Goal: Transaction & Acquisition: Purchase product/service

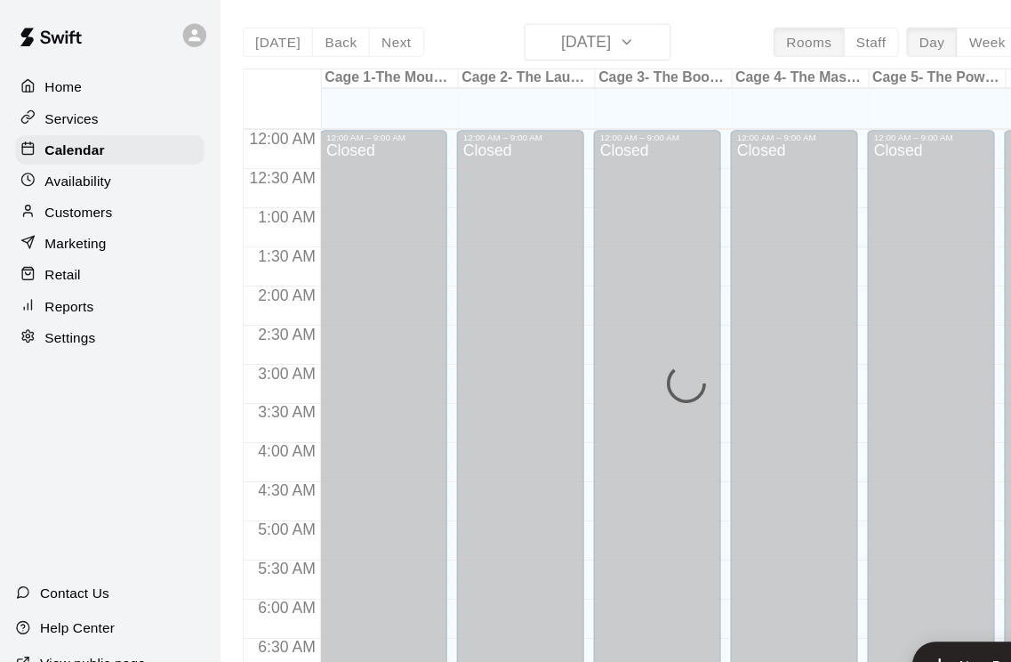
scroll to position [960, 0]
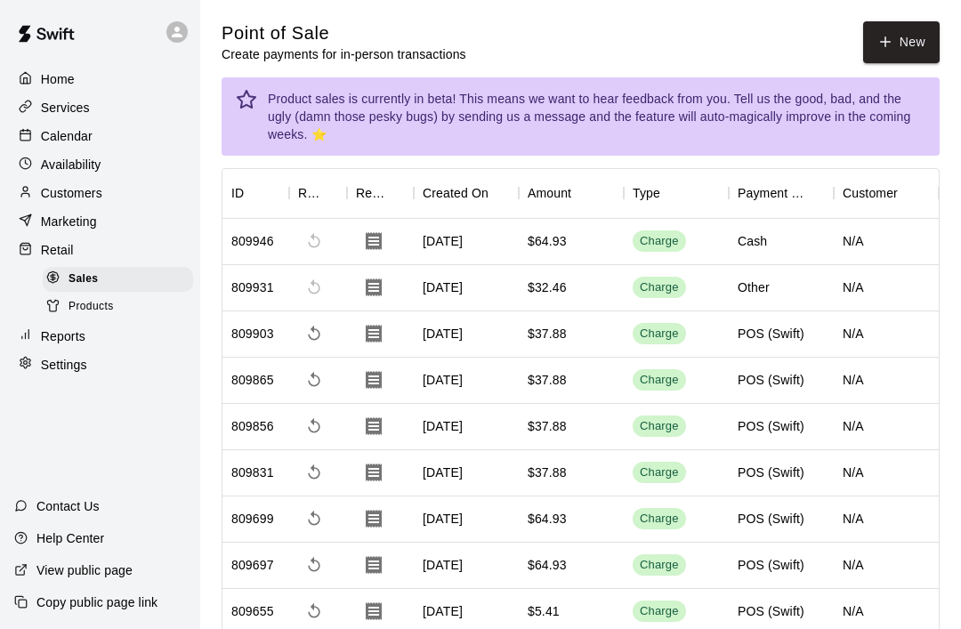
click at [46, 238] on div "Retail" at bounding box center [100, 250] width 172 height 27
click at [911, 56] on button "New" at bounding box center [901, 42] width 77 height 42
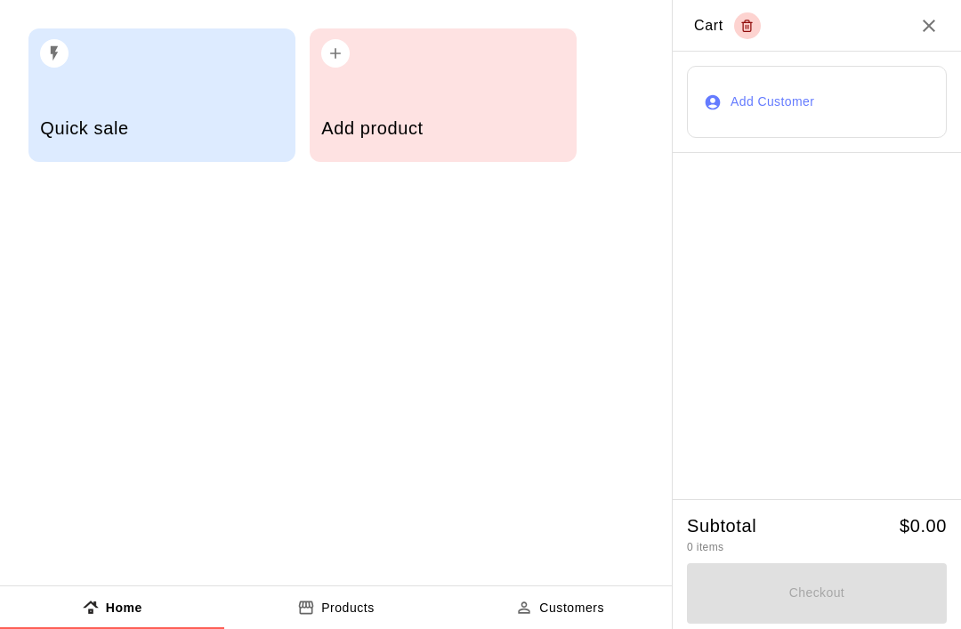
click at [449, 111] on div "Add product" at bounding box center [442, 130] width 243 height 63
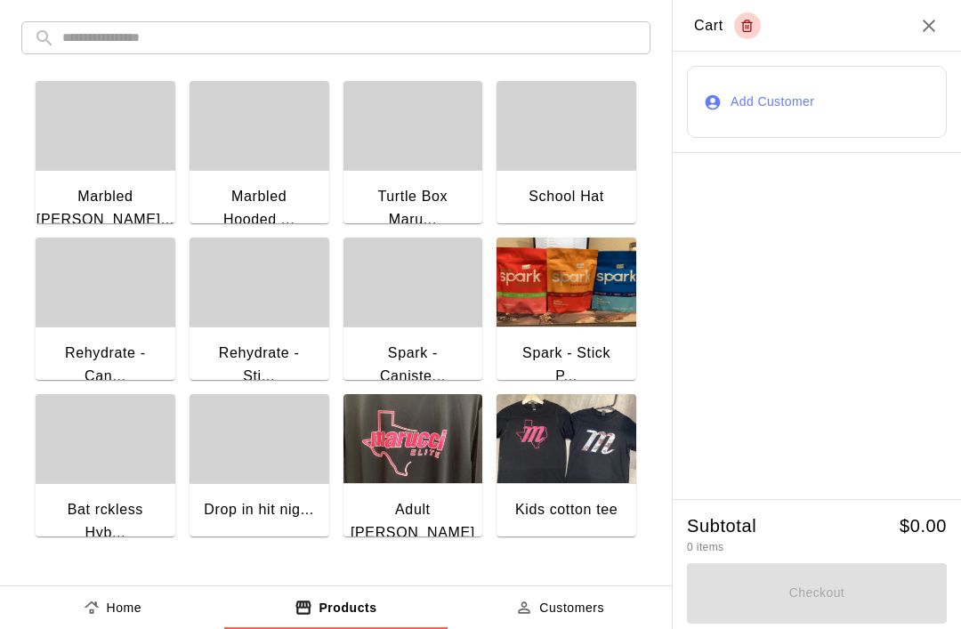
click at [409, 42] on input "text" at bounding box center [350, 37] width 576 height 33
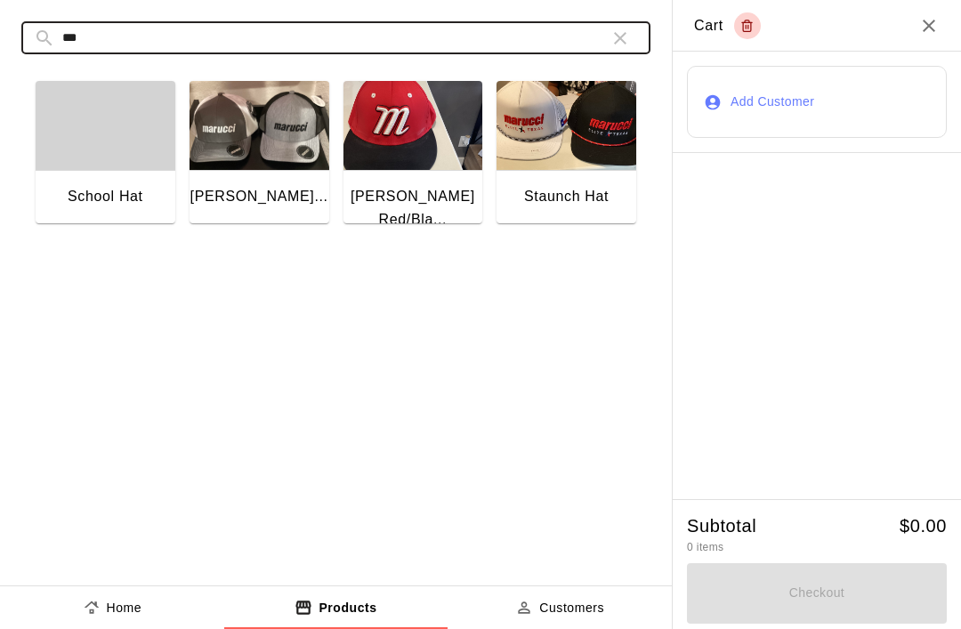
type input "***"
click at [565, 165] on img "button" at bounding box center [566, 125] width 140 height 89
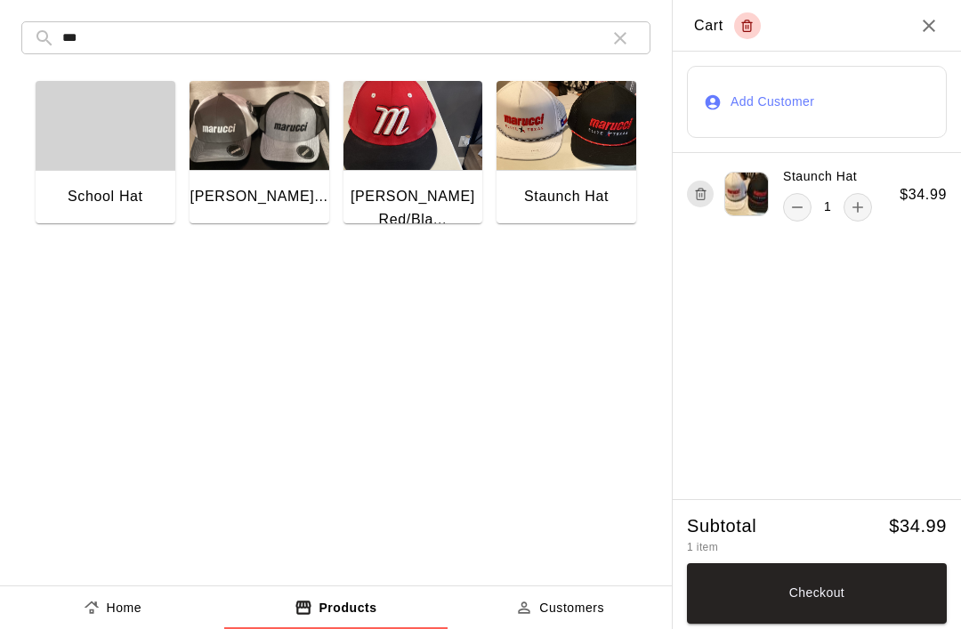
click at [849, 590] on button "Checkout" at bounding box center [817, 593] width 260 height 60
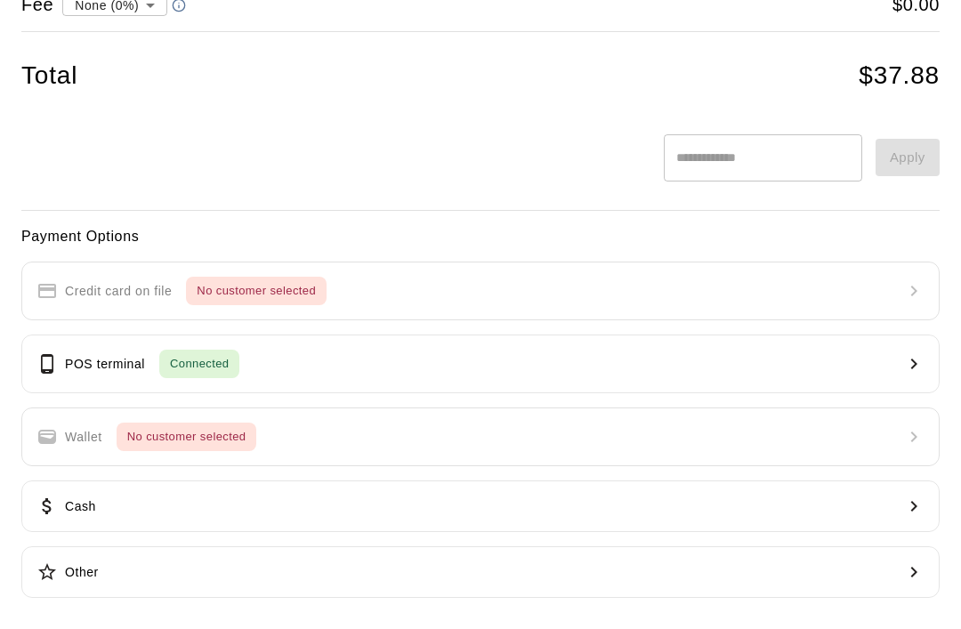
scroll to position [185, 0]
click at [58, 363] on div "POS terminal Connected" at bounding box center [137, 365] width 203 height 28
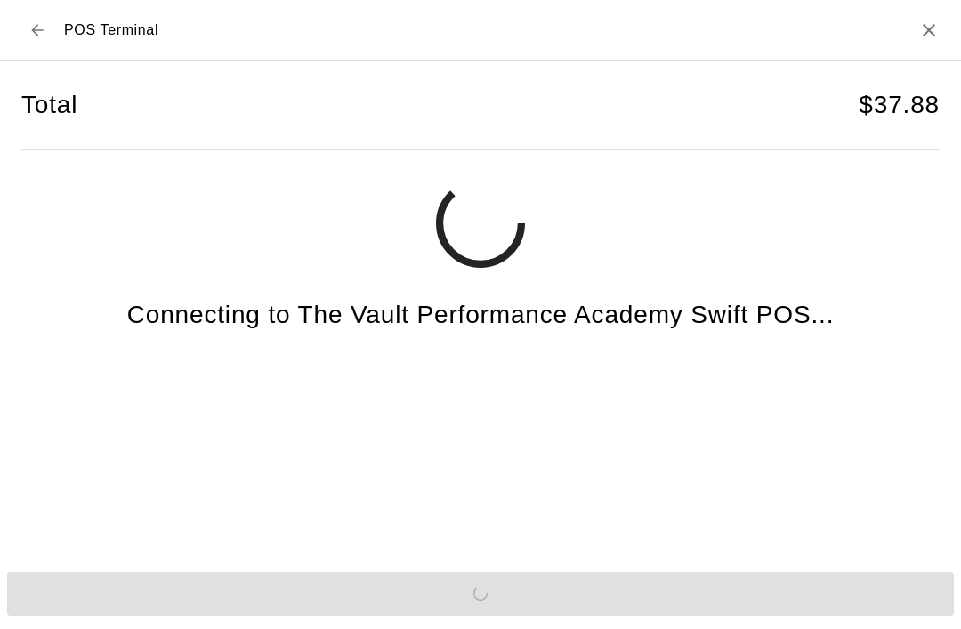
scroll to position [44, 0]
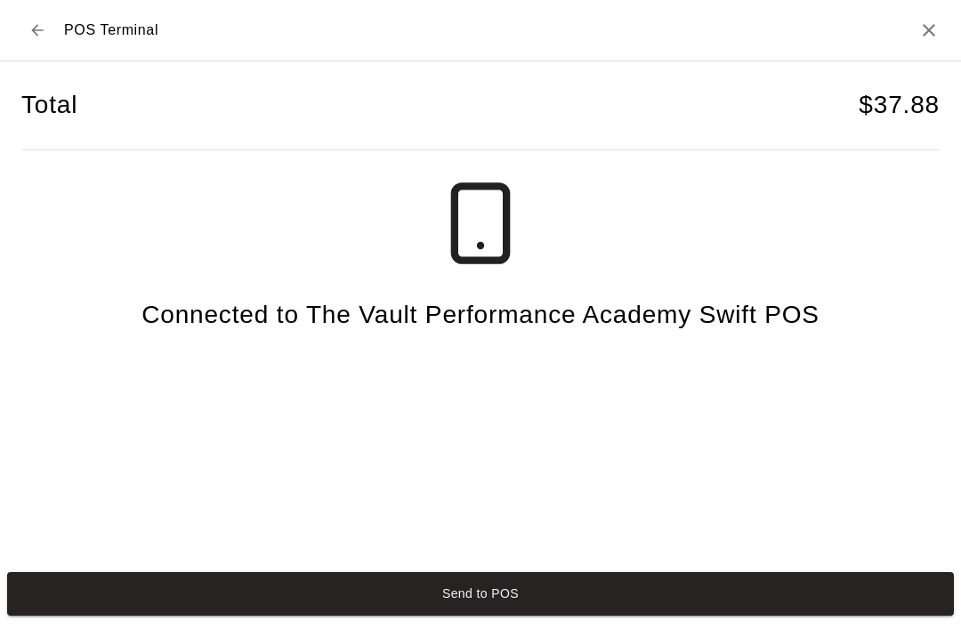
click at [371, 600] on button "Send to POS" at bounding box center [480, 594] width 947 height 44
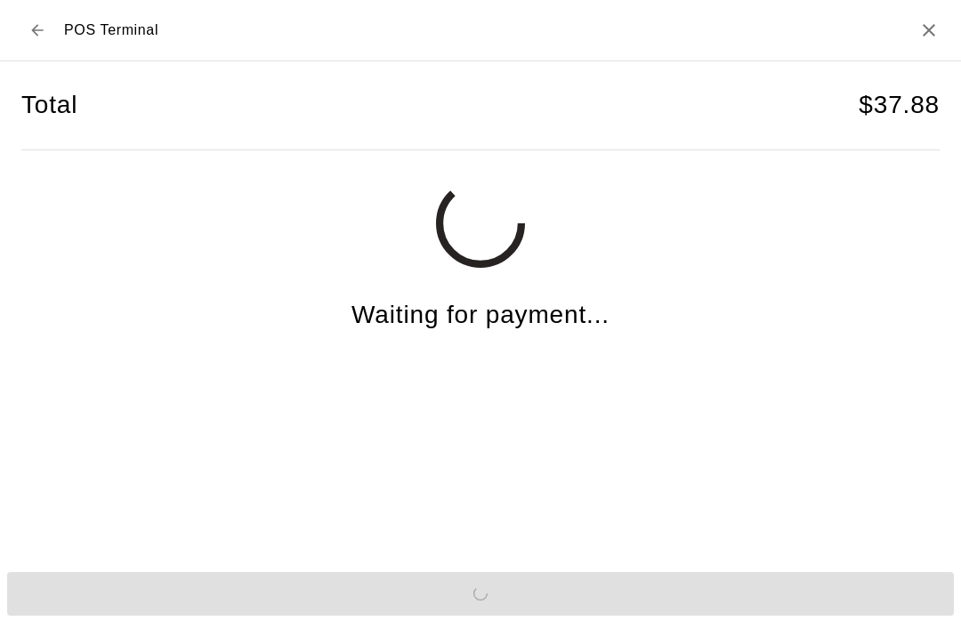
scroll to position [92, 0]
click at [14, 0] on h2 "POS Terminal" at bounding box center [480, 30] width 961 height 61
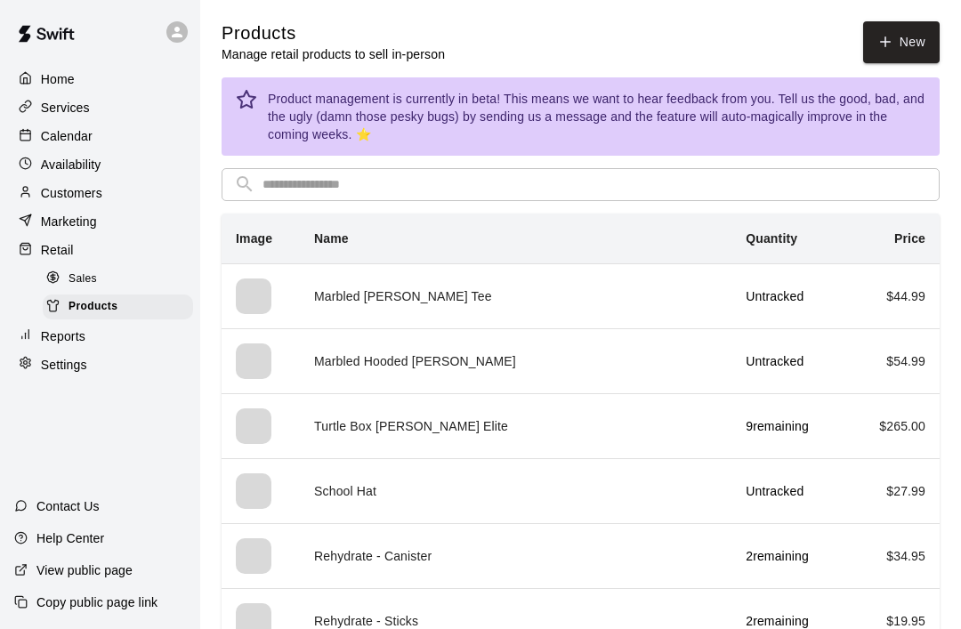
click at [115, 250] on div "Retail" at bounding box center [100, 250] width 172 height 27
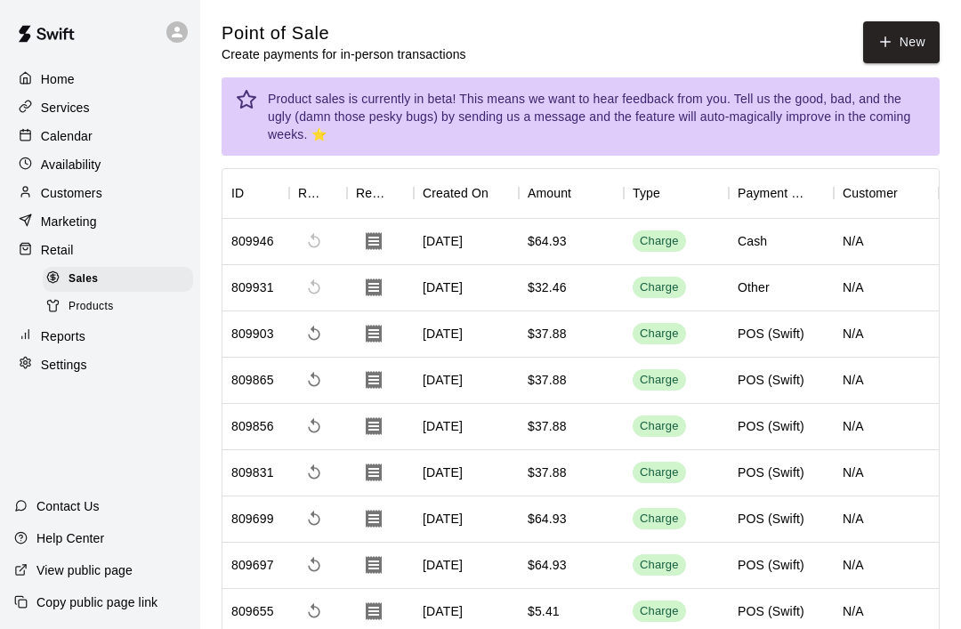
click at [925, 45] on button "New" at bounding box center [901, 42] width 77 height 42
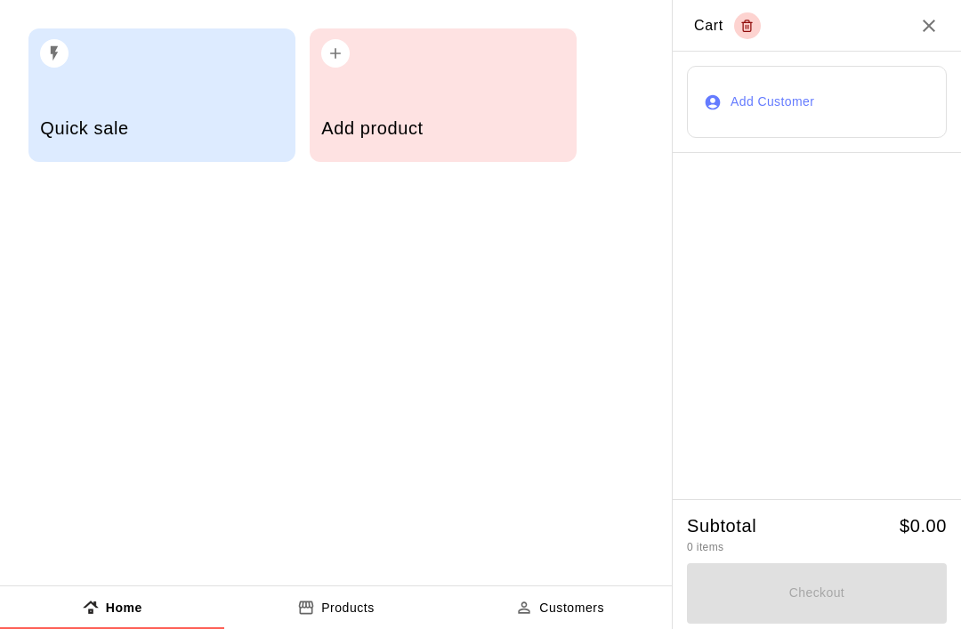
click at [457, 114] on div "Add product" at bounding box center [442, 130] width 243 height 63
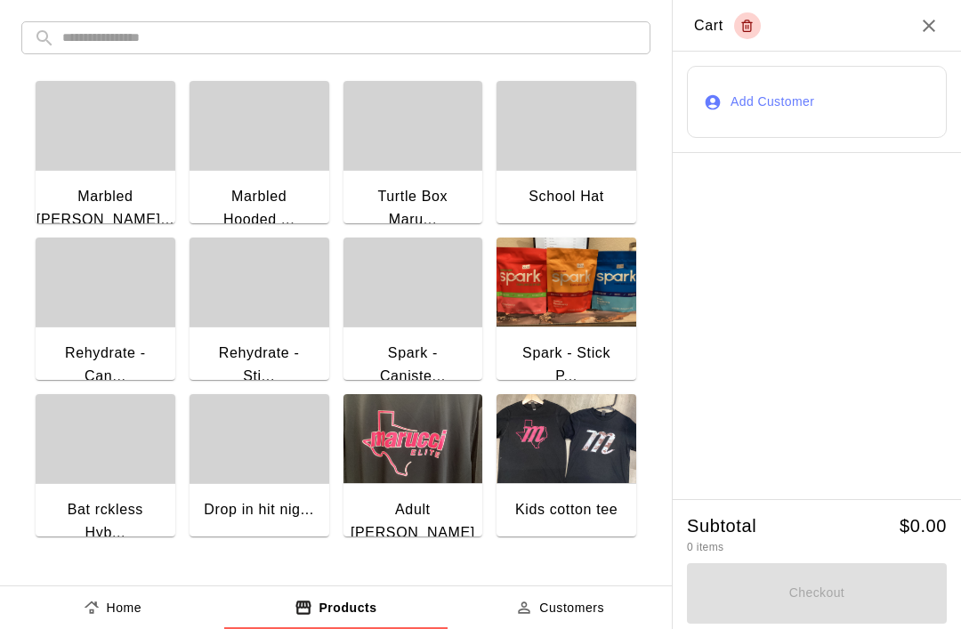
click at [570, 45] on input "text" at bounding box center [350, 37] width 576 height 33
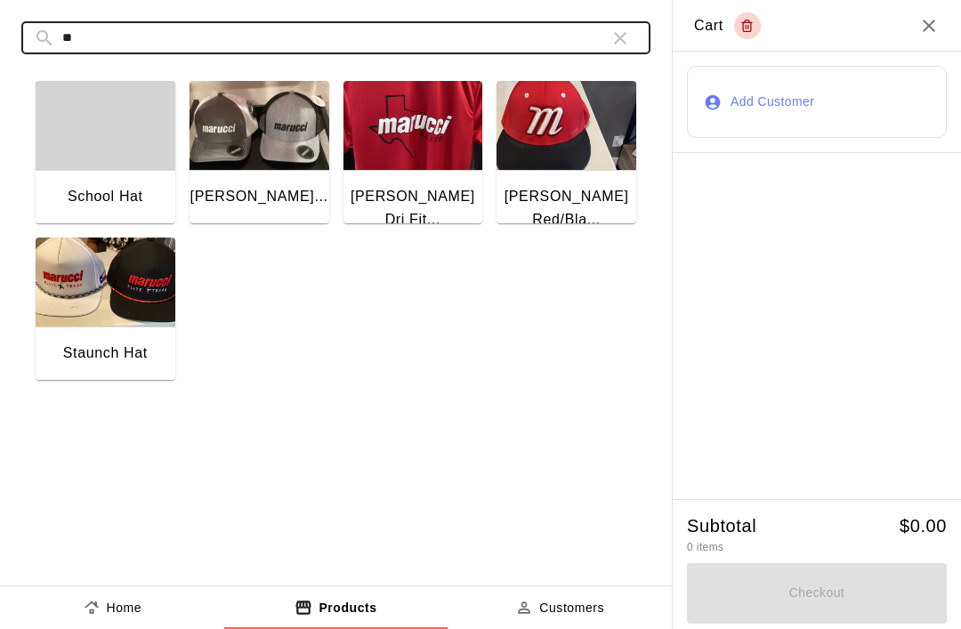
type input "**"
click at [127, 259] on img "button" at bounding box center [106, 282] width 140 height 89
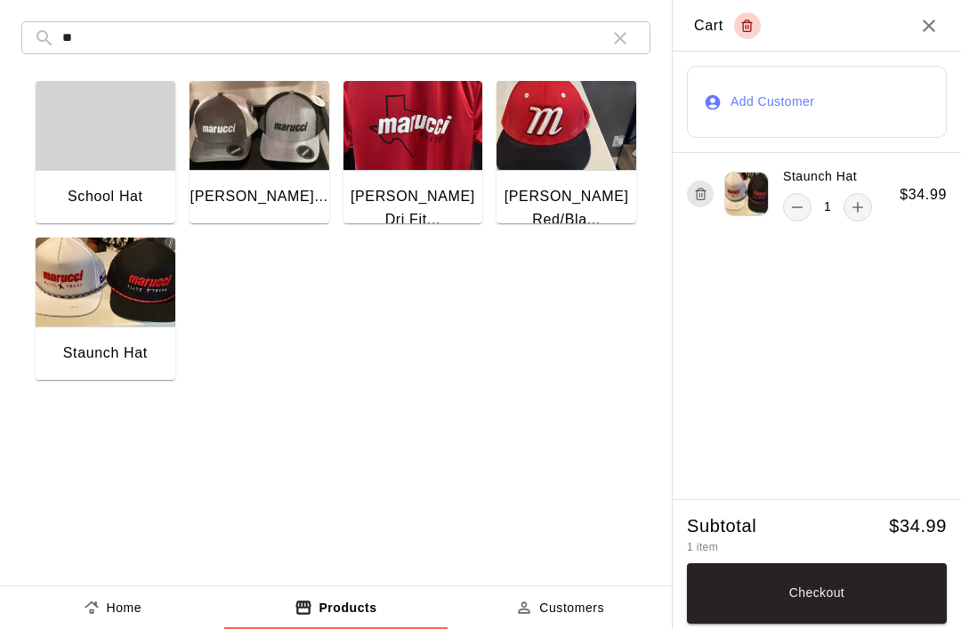
click at [102, 340] on div "Staunch Hat" at bounding box center [106, 354] width 140 height 57
click at [800, 200] on icon "remove" at bounding box center [797, 207] width 18 height 18
click at [861, 580] on button "Checkout" at bounding box center [817, 593] width 260 height 60
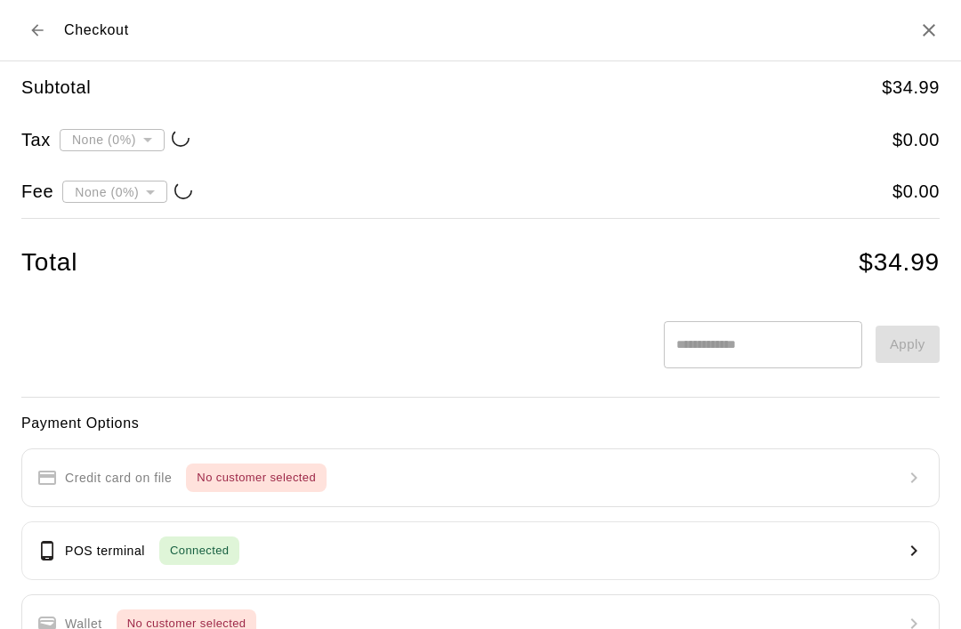
type input "**********"
click at [63, 541] on div "POS terminal Connected" at bounding box center [137, 550] width 203 height 28
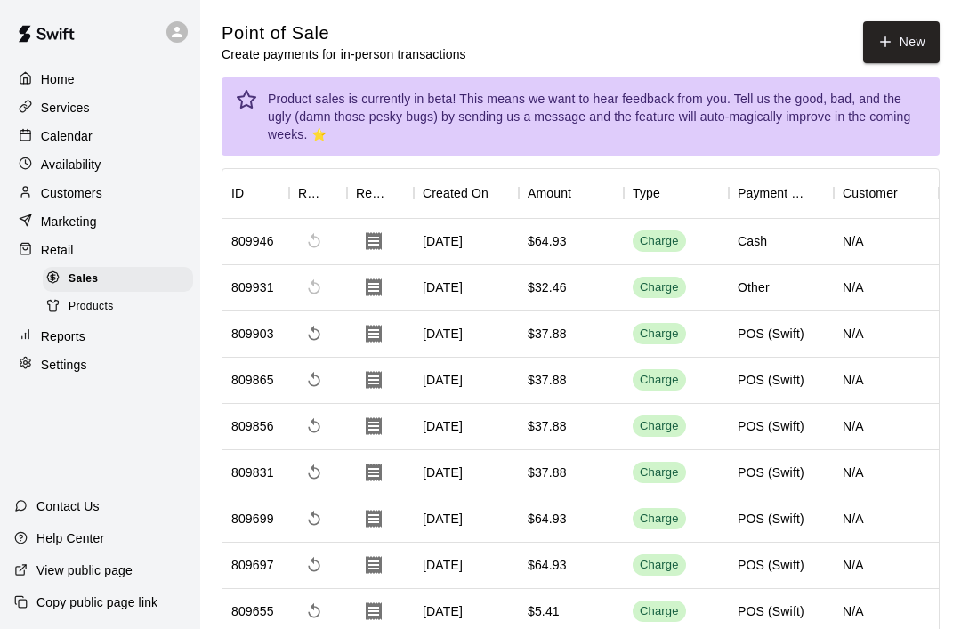
click at [911, 42] on button "New" at bounding box center [901, 42] width 77 height 42
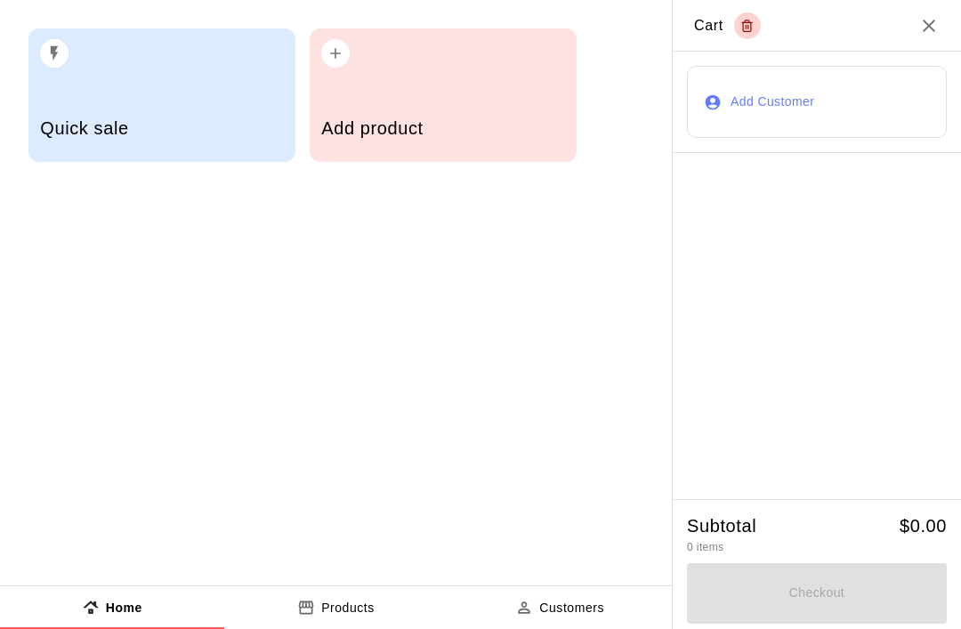
click at [413, 157] on div "Add product" at bounding box center [442, 130] width 243 height 63
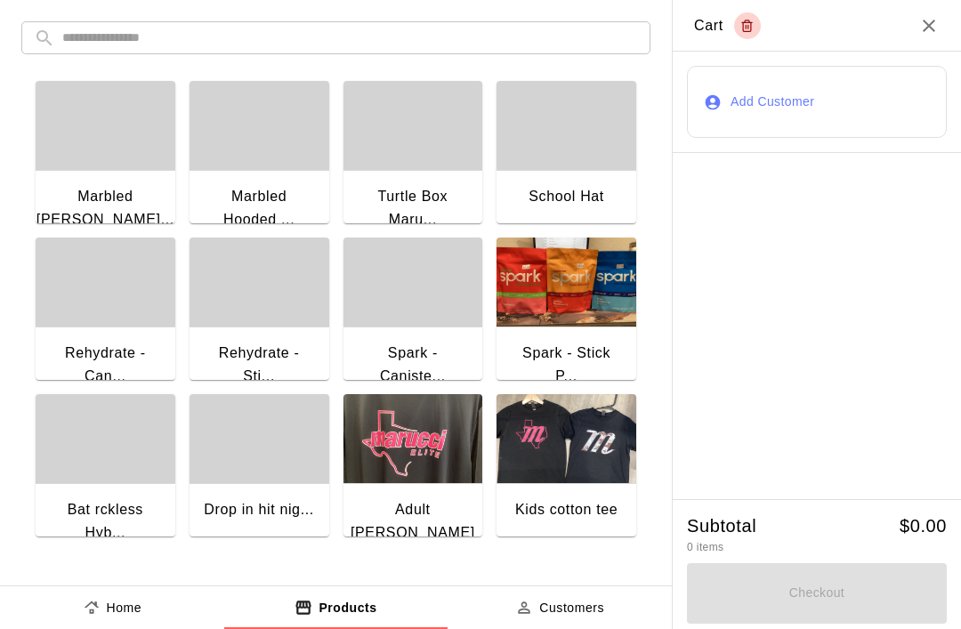
click at [518, 48] on input "text" at bounding box center [350, 37] width 576 height 33
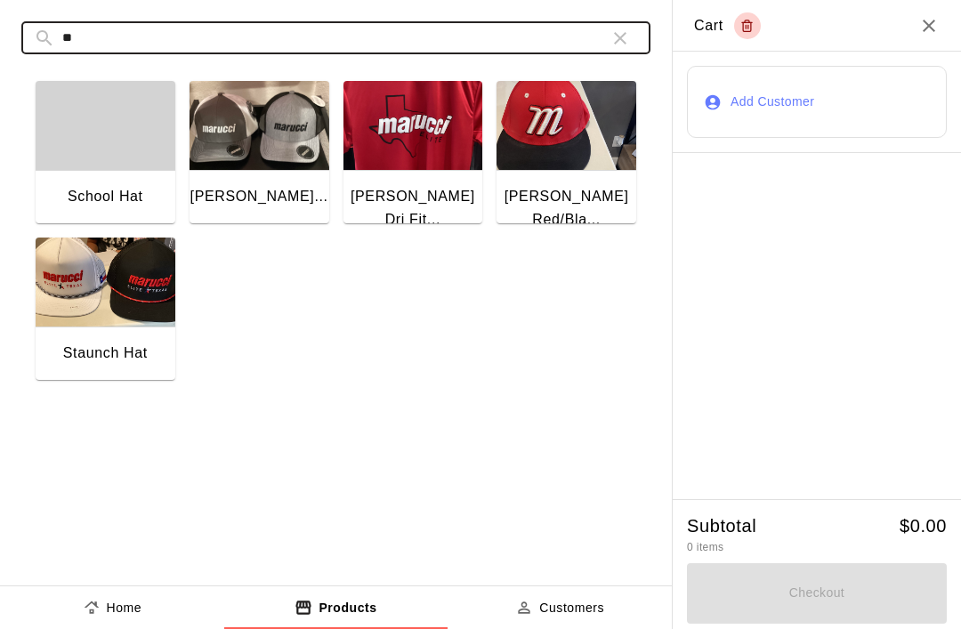
type input "**"
click at [136, 249] on img "button" at bounding box center [106, 282] width 140 height 89
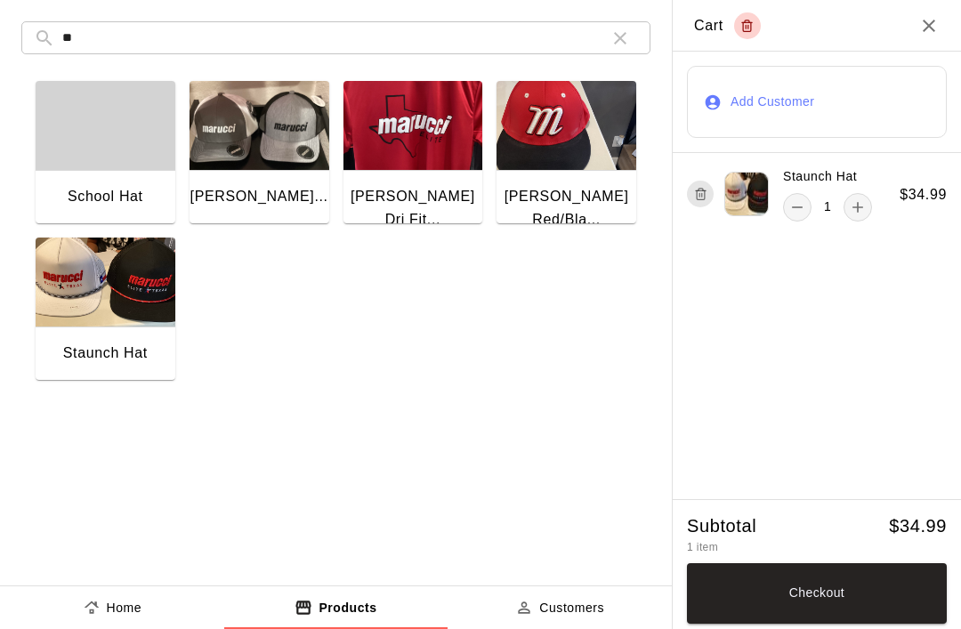
click at [780, 593] on button "Checkout" at bounding box center [817, 593] width 260 height 60
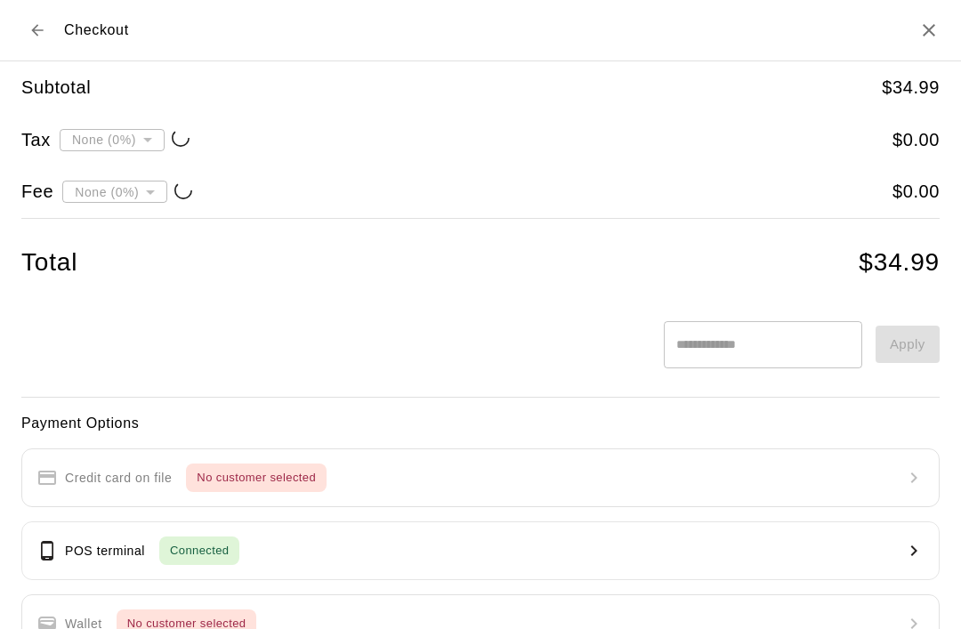
type input "**********"
click at [78, 536] on div "POS terminal Connected" at bounding box center [137, 550] width 203 height 28
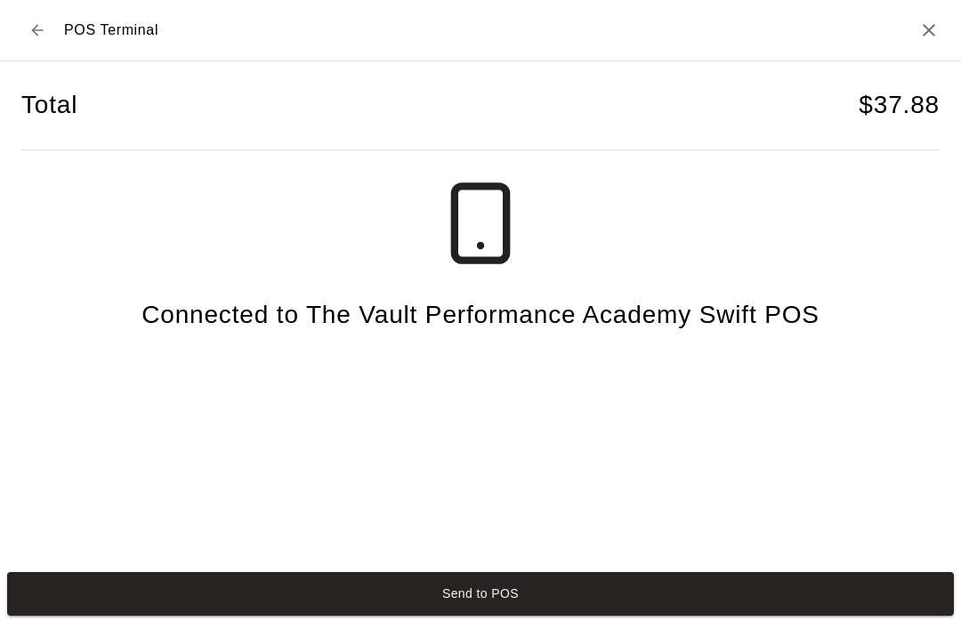
scroll to position [44, 0]
click at [257, 601] on button "Send to POS" at bounding box center [480, 594] width 947 height 44
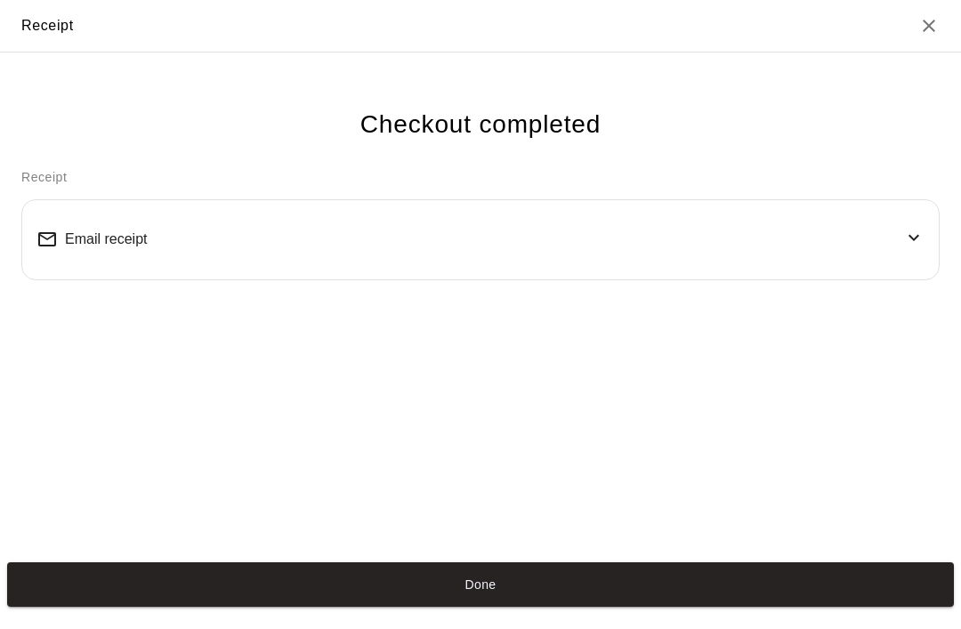
scroll to position [34, 0]
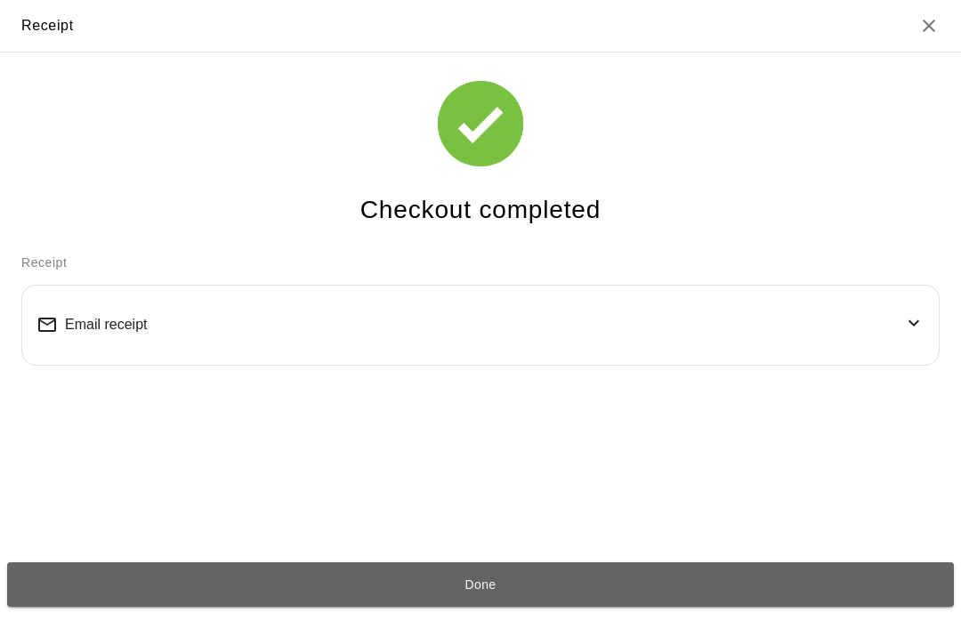
click at [482, 594] on button "Done" at bounding box center [480, 584] width 947 height 44
